Goal: Navigation & Orientation: Find specific page/section

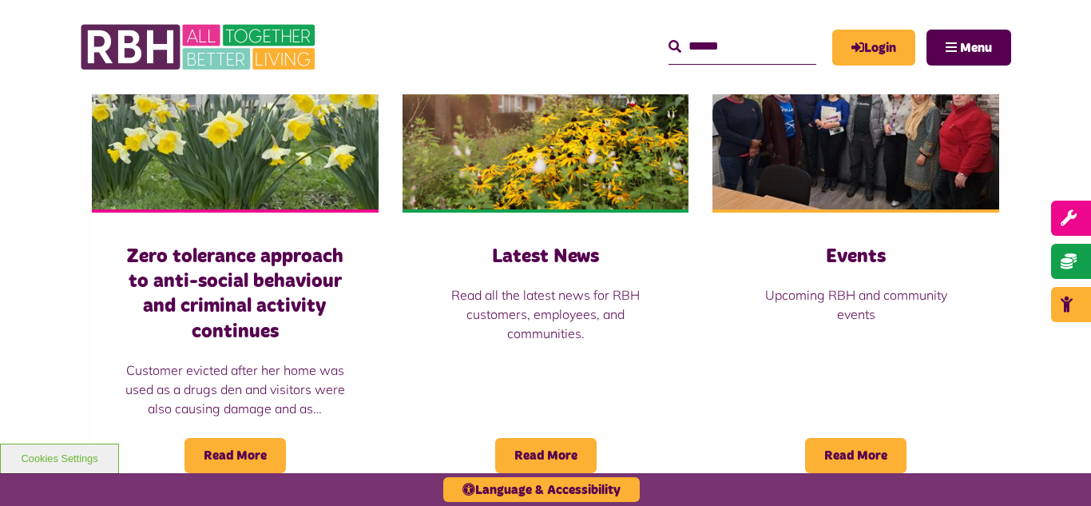
scroll to position [1182, 0]
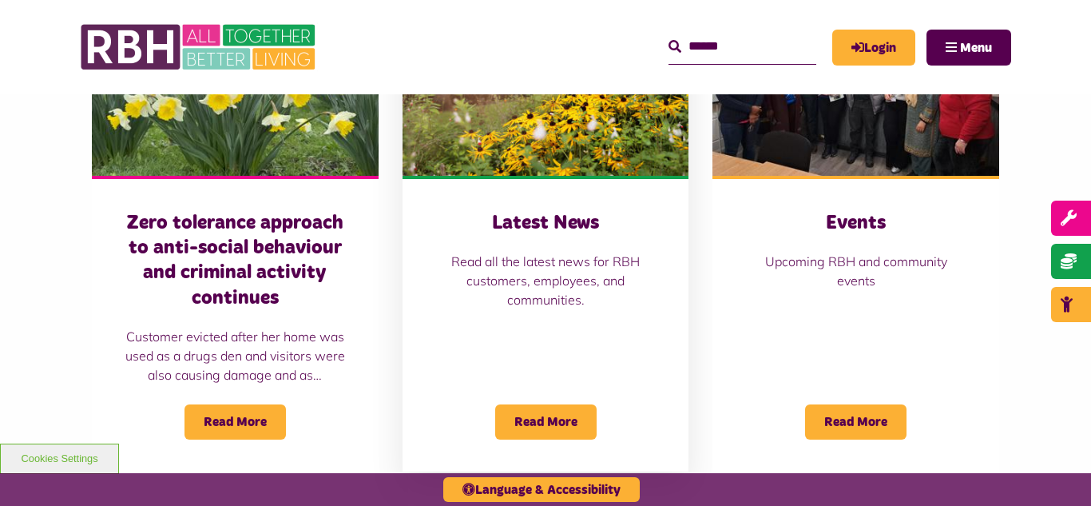
click at [489, 128] on img at bounding box center [546, 86] width 287 height 179
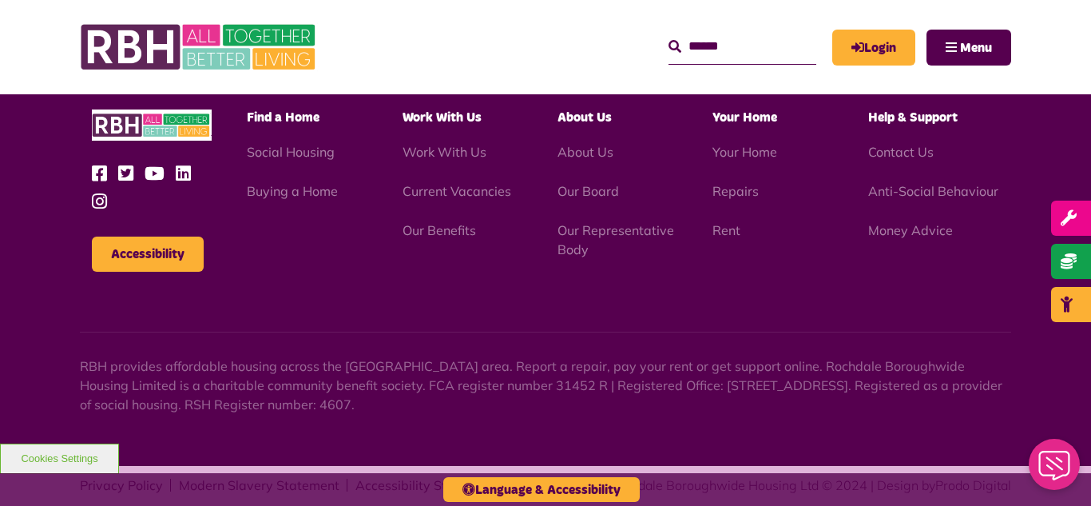
scroll to position [1739, 0]
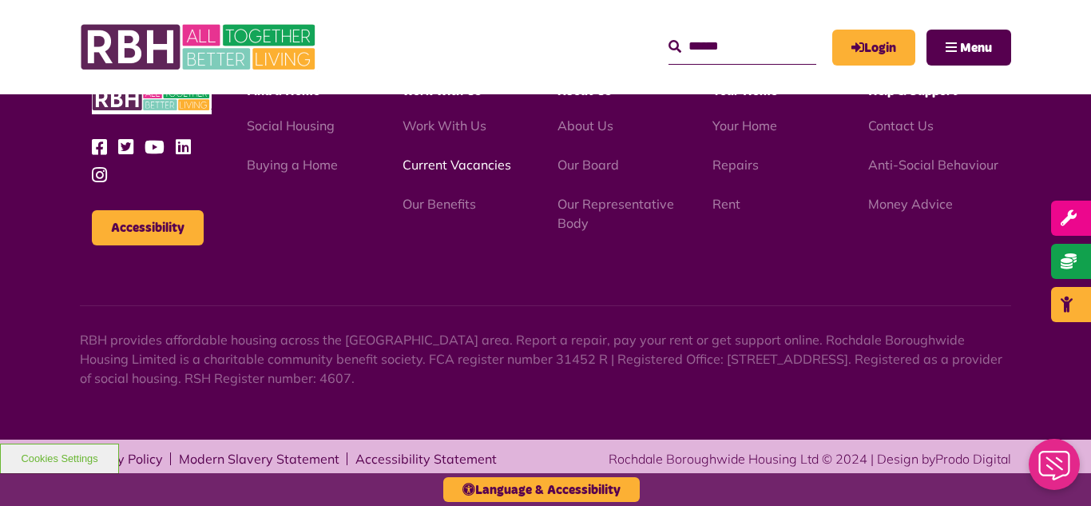
click at [431, 169] on link "Current Vacancies" at bounding box center [457, 165] width 109 height 16
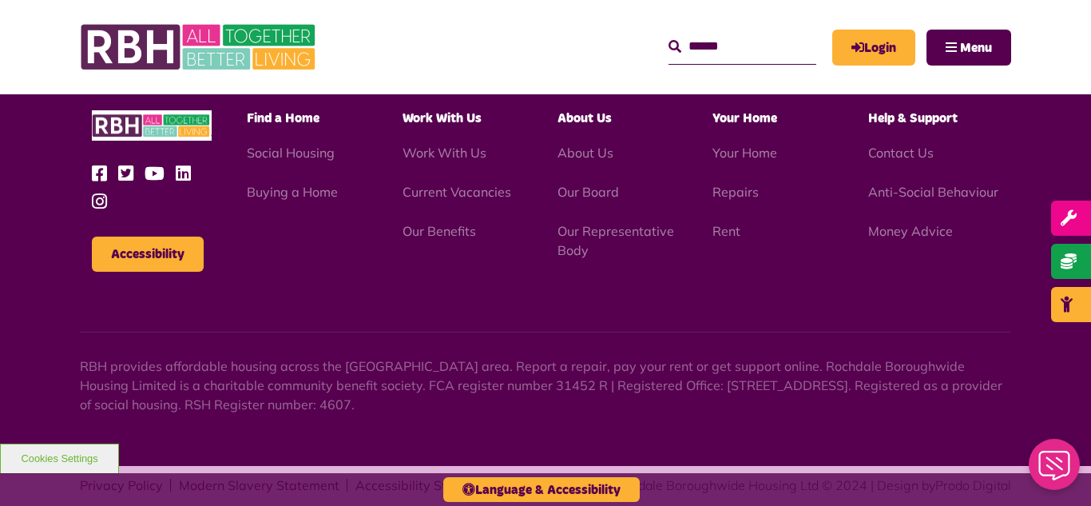
scroll to position [1927, 0]
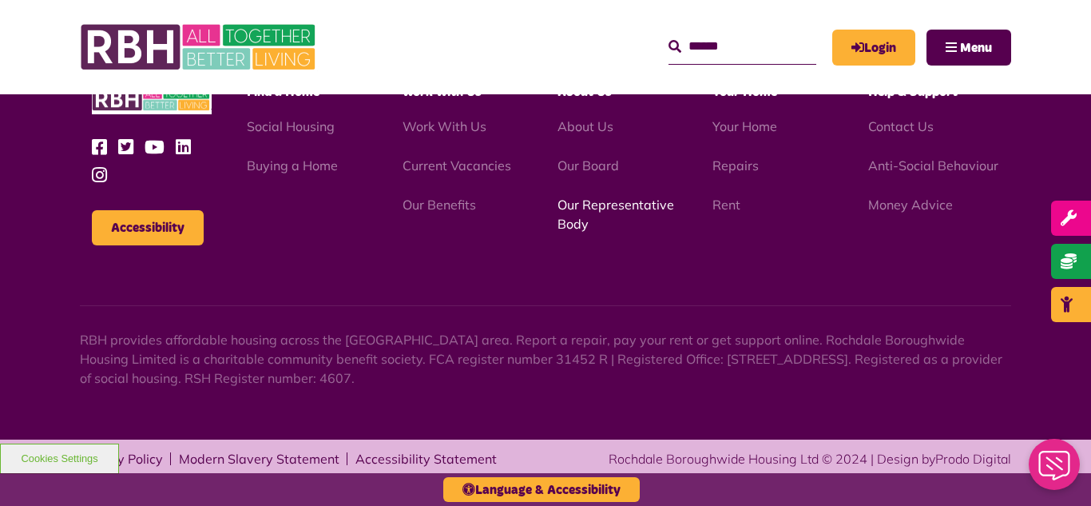
click at [594, 206] on link "Our Representative Body" at bounding box center [616, 213] width 117 height 35
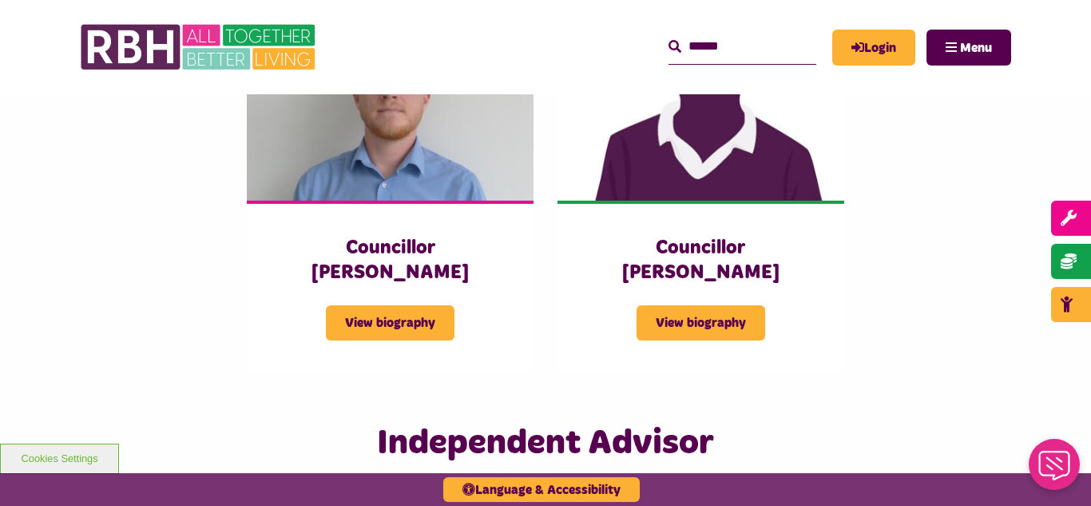
scroll to position [3583, 0]
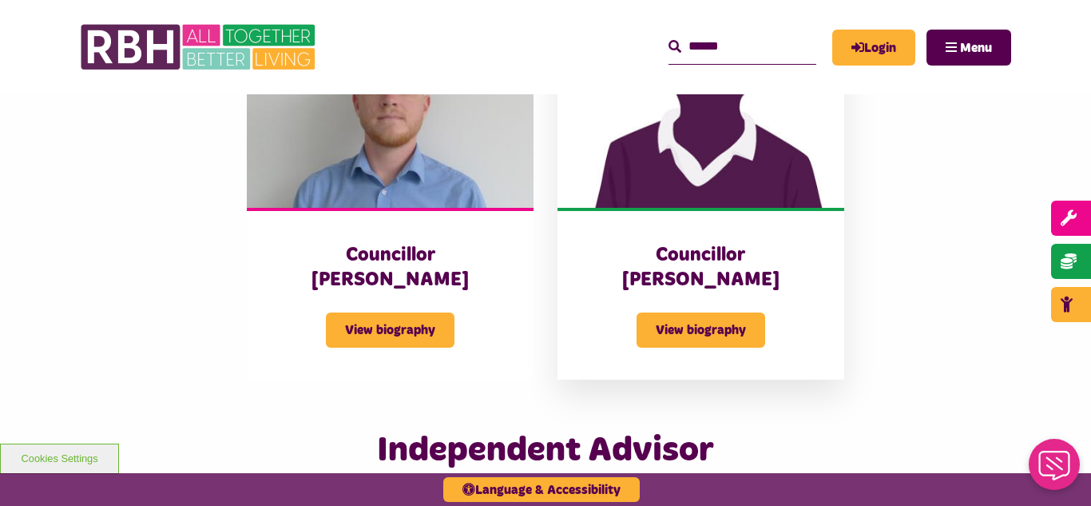
click at [735, 177] on img at bounding box center [701, 118] width 287 height 179
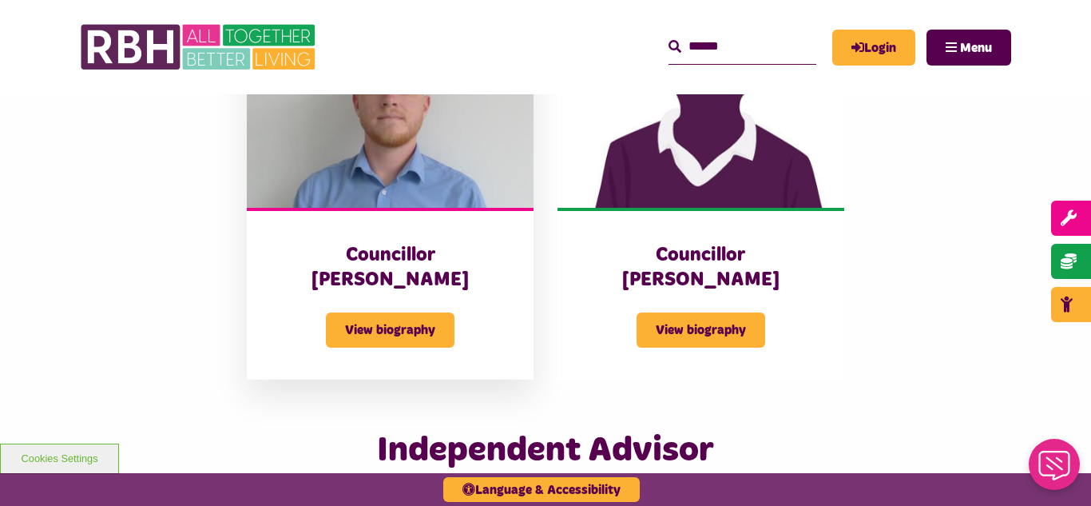
click at [377, 159] on img at bounding box center [390, 118] width 287 height 179
